Goal: Check status: Check status

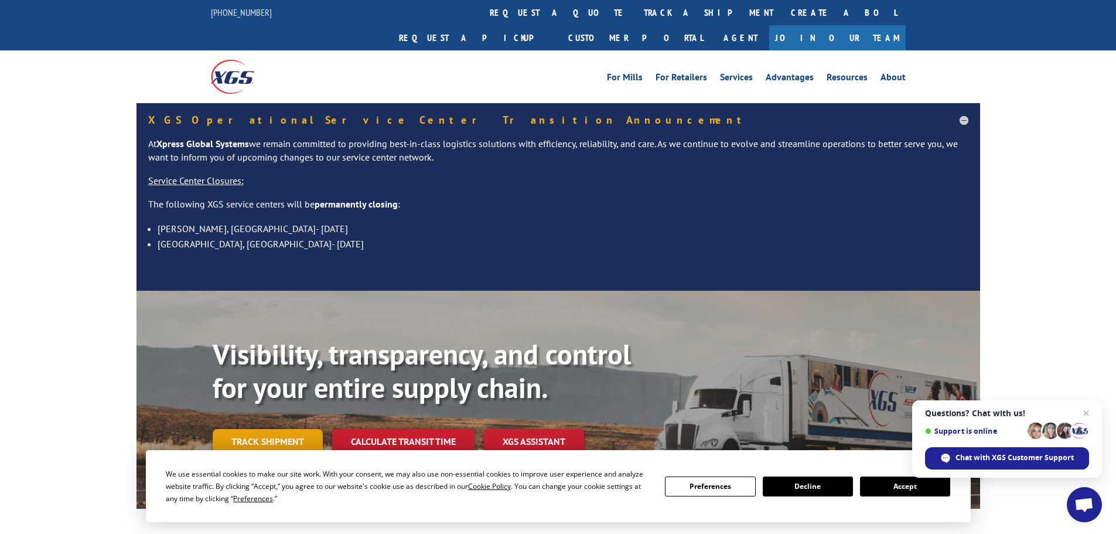
click at [270, 429] on link "Track shipment" at bounding box center [268, 441] width 110 height 25
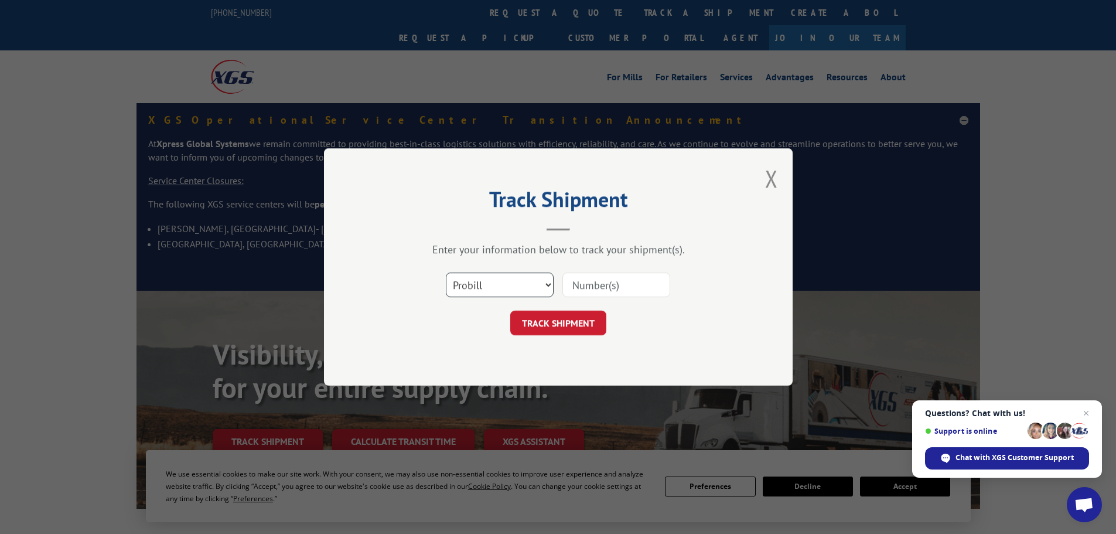
click at [544, 285] on select "Select category... Probill BOL PO" at bounding box center [500, 284] width 108 height 25
select select "po"
click at [446, 272] on select "Select category... Probill BOL PO" at bounding box center [500, 284] width 108 height 25
paste input "17516439"
type input "17516439"
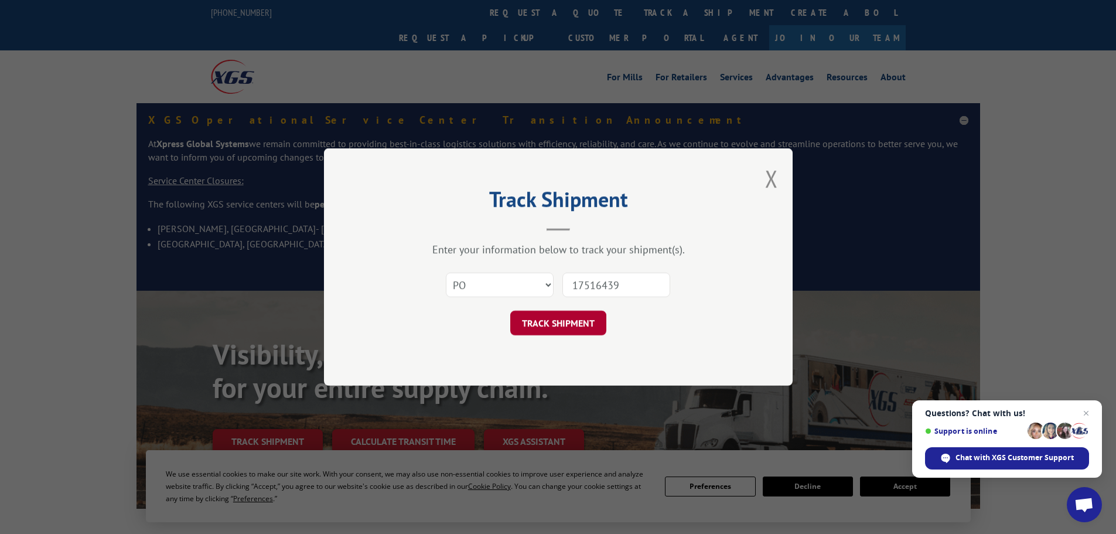
click at [573, 318] on button "TRACK SHIPMENT" at bounding box center [558, 323] width 96 height 25
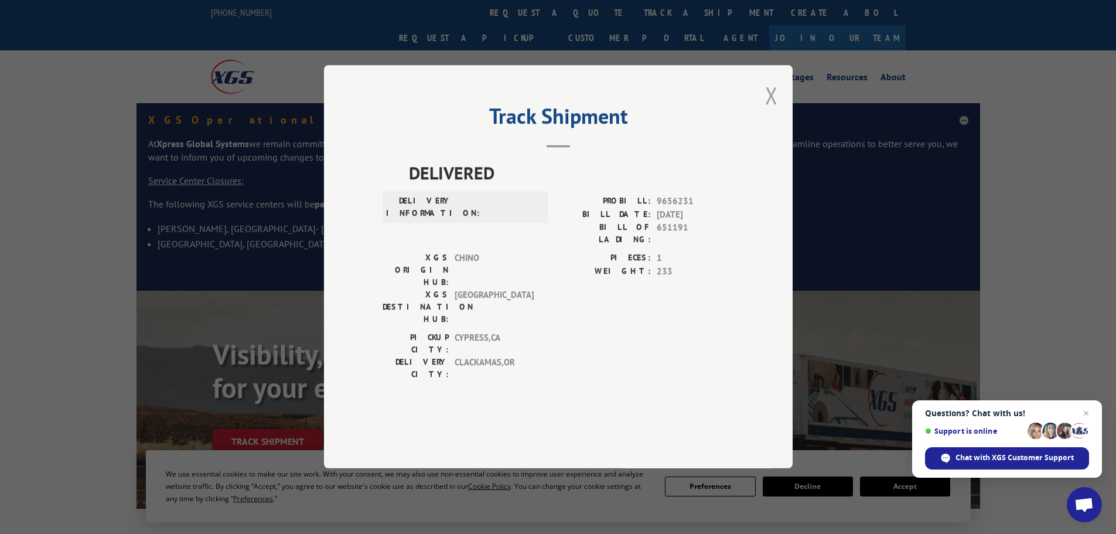
click at [772, 111] on button "Close modal" at bounding box center [771, 95] width 13 height 31
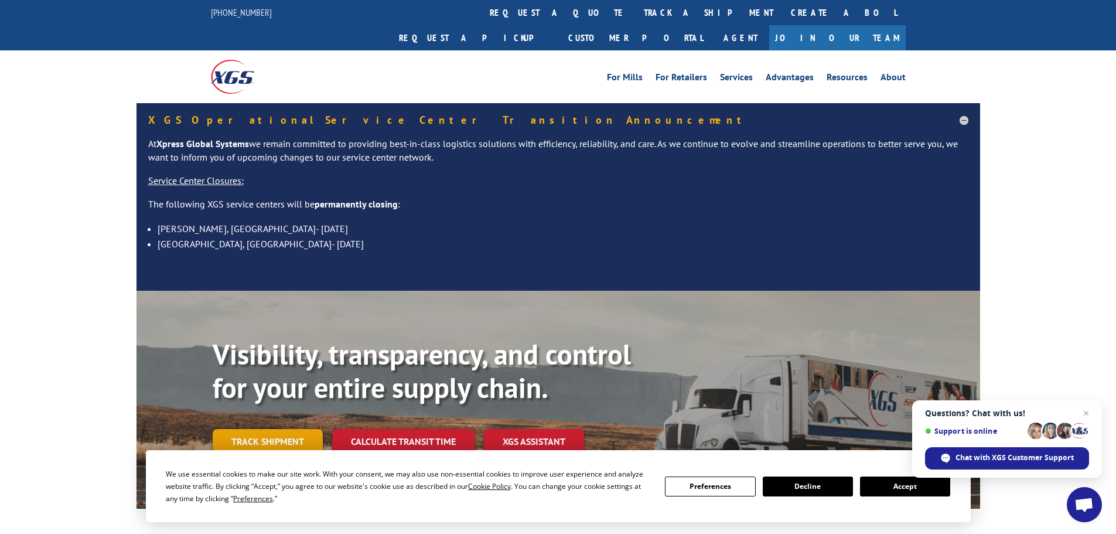
click at [270, 429] on link "Track shipment" at bounding box center [268, 441] width 110 height 25
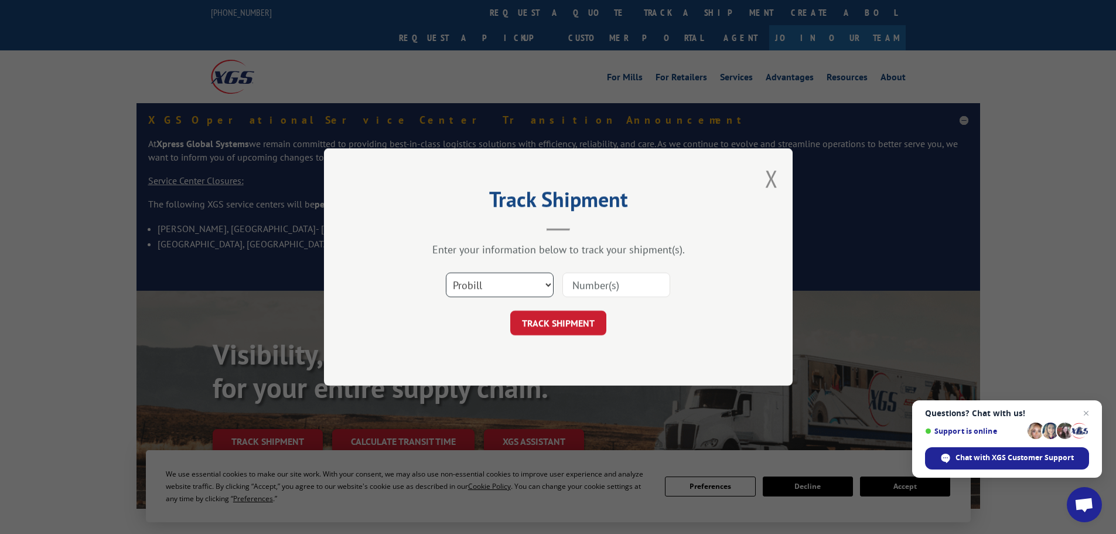
click at [548, 284] on select "Select category... Probill BOL PO" at bounding box center [500, 284] width 108 height 25
select select "bol"
click at [446, 272] on select "Select category... Probill BOL PO" at bounding box center [500, 284] width 108 height 25
paste input "5158077"
type input "5158077"
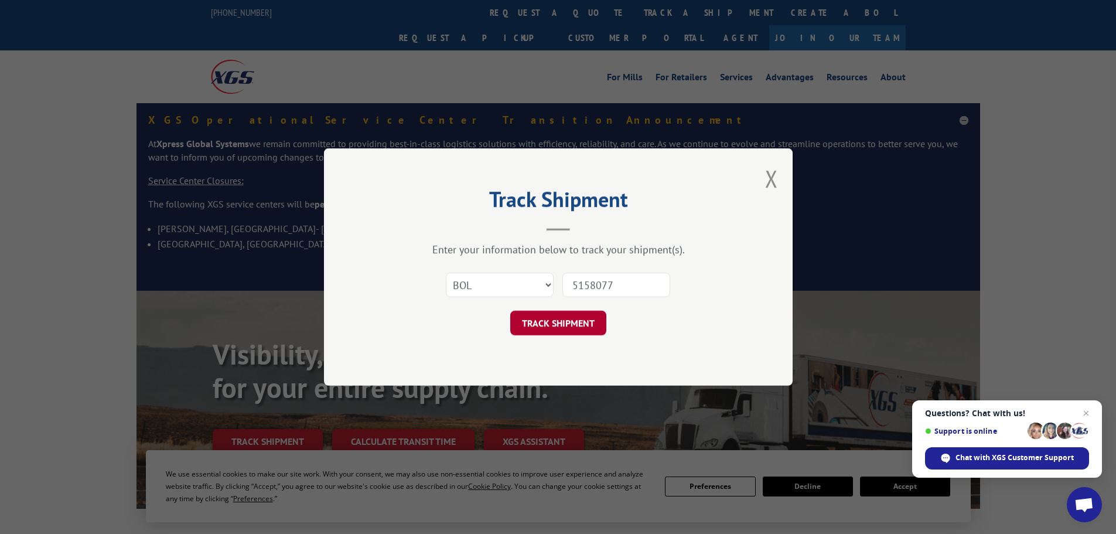
click at [582, 324] on button "TRACK SHIPMENT" at bounding box center [558, 323] width 96 height 25
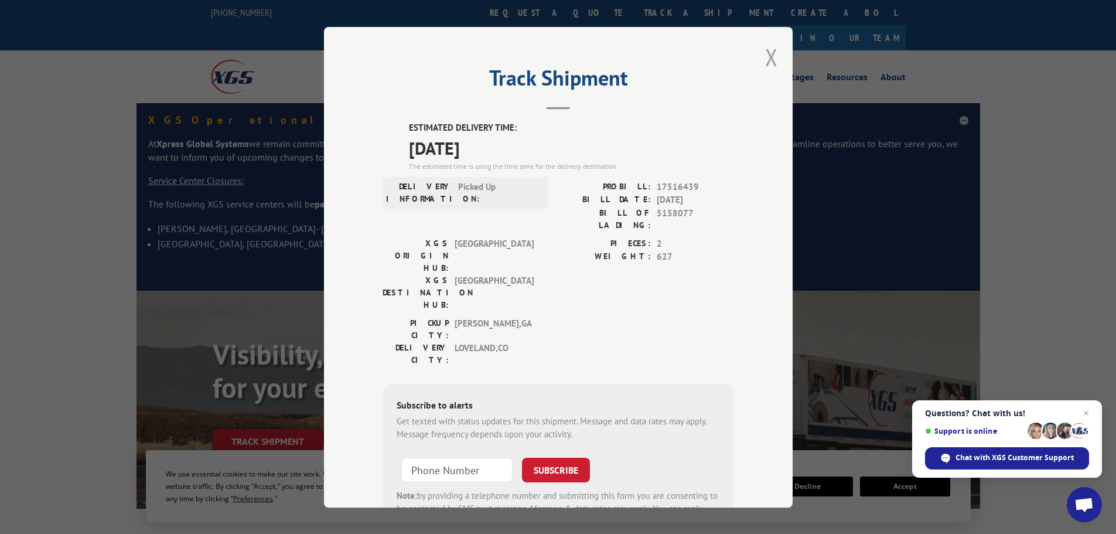
click at [765, 60] on button "Close modal" at bounding box center [771, 57] width 13 height 31
